Goal: Find specific page/section: Find specific page/section

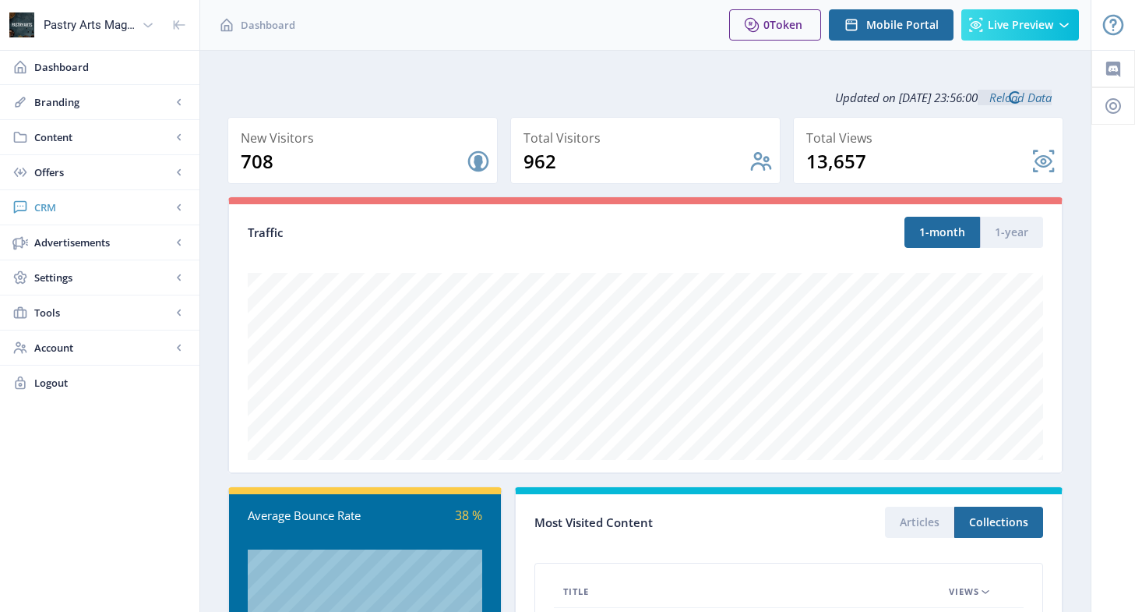
click at [62, 205] on span "CRM" at bounding box center [102, 207] width 137 height 16
click at [71, 246] on span "Readers" at bounding box center [117, 243] width 134 height 16
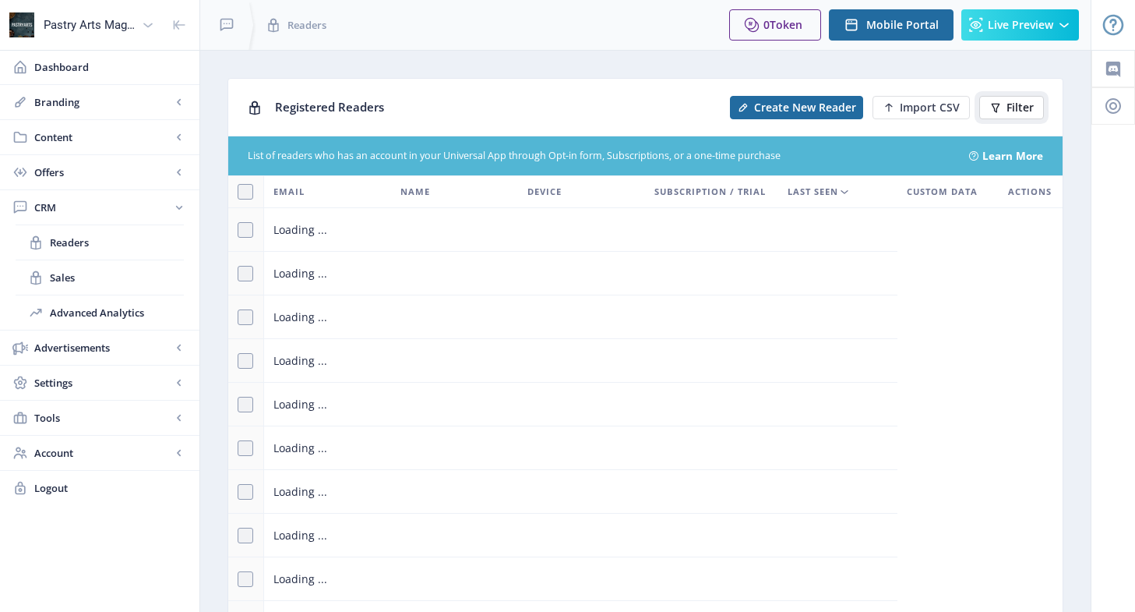
click at [1008, 105] on span "Filter" at bounding box center [1020, 107] width 27 height 12
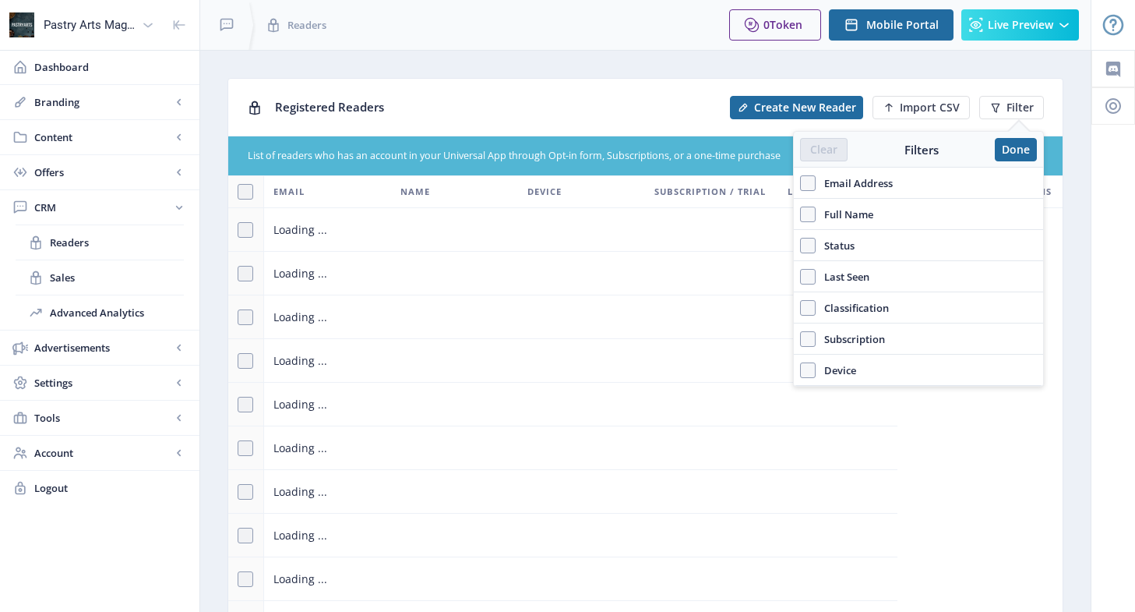
click at [879, 180] on span "Email Address" at bounding box center [854, 183] width 77 height 19
click at [801, 182] on input "Email Address" at bounding box center [800, 182] width 1 height 1
checkbox input "true"
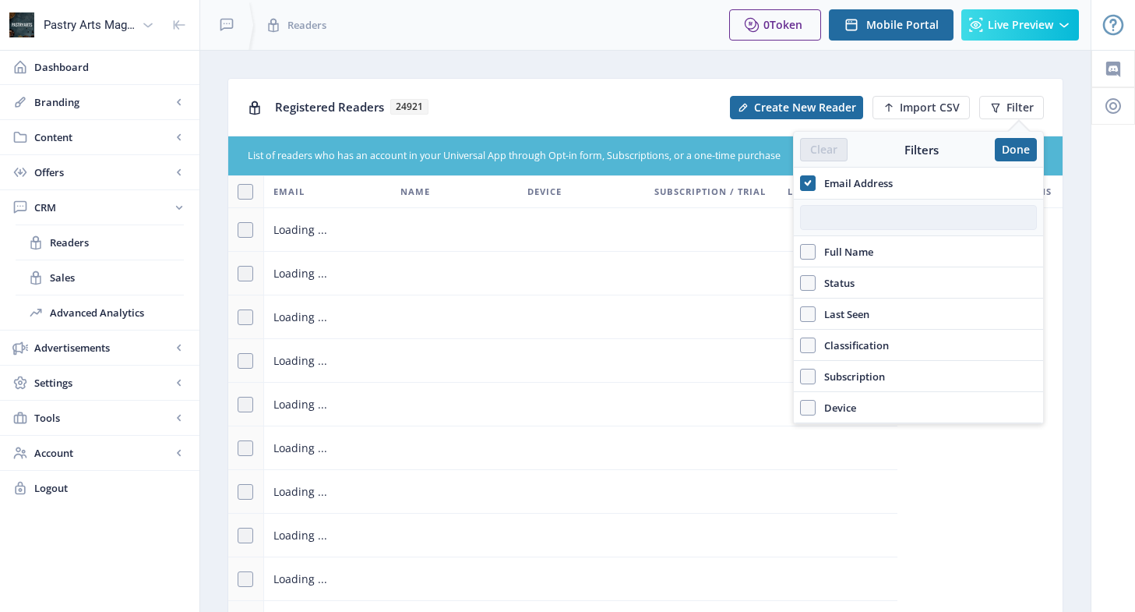
click at [846, 219] on input "text" at bounding box center [918, 217] width 237 height 25
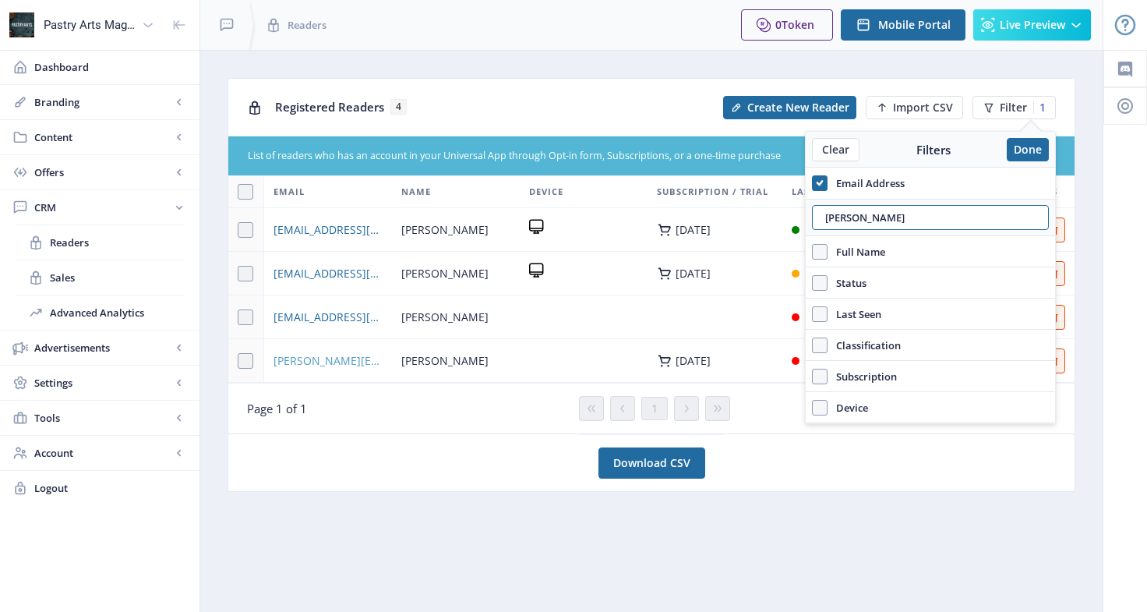
type input "[PERSON_NAME]"
click at [377, 358] on span "[PERSON_NAME][EMAIL_ADDRESS][PERSON_NAME][DOMAIN_NAME]" at bounding box center [327, 360] width 109 height 19
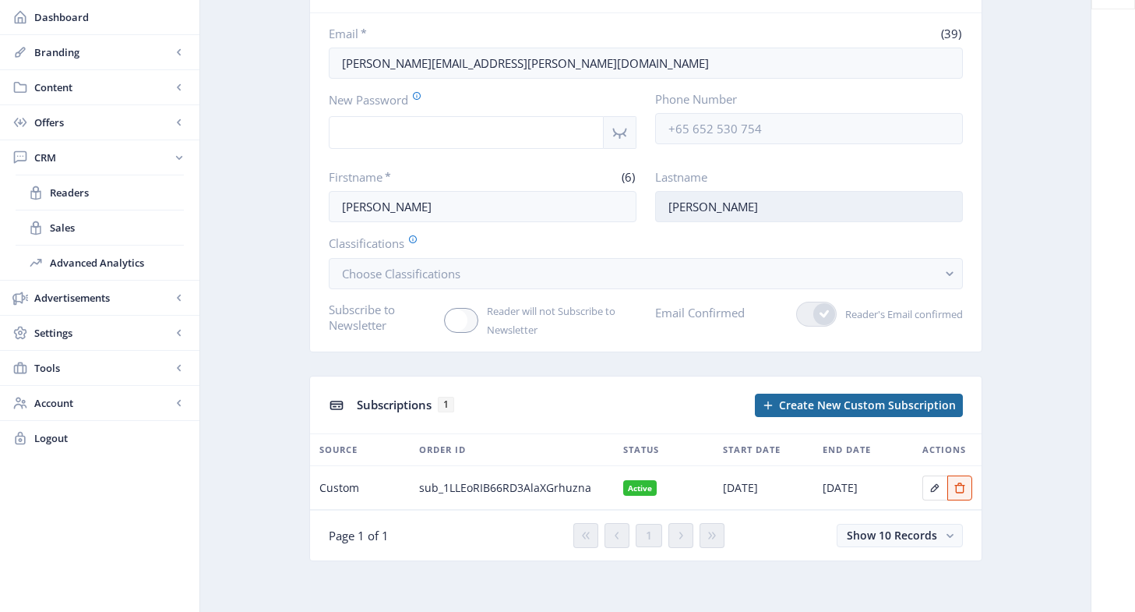
scroll to position [119, 0]
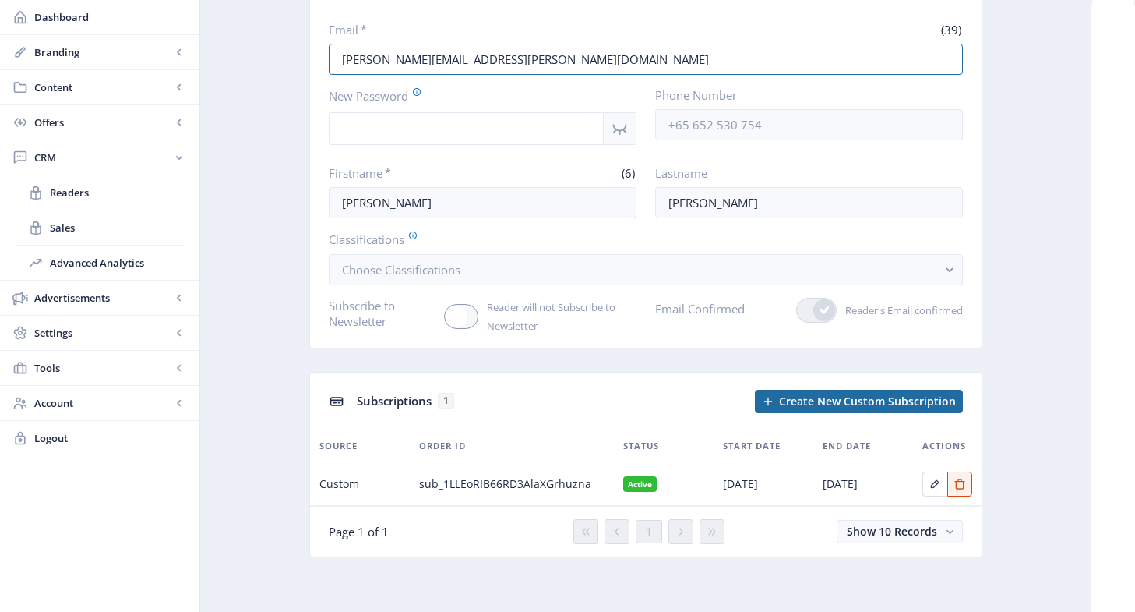
drag, startPoint x: 586, startPoint y: 67, endPoint x: 327, endPoint y: 60, distance: 258.8
click at [327, 60] on nb-card-body "Email * (39) [PERSON_NAME][EMAIL_ADDRESS][PERSON_NAME][DOMAIN_NAME] New Passwor…" at bounding box center [646, 178] width 672 height 338
drag, startPoint x: 586, startPoint y: 58, endPoint x: 272, endPoint y: 73, distance: 314.4
click at [272, 73] on app-crm-reader "[PERSON_NAME][EMAIL_ADDRESS][PERSON_NAME][DOMAIN_NAME] Delete Email * (39) [PER…" at bounding box center [646, 270] width 836 height 622
